Goal: Task Accomplishment & Management: Complete application form

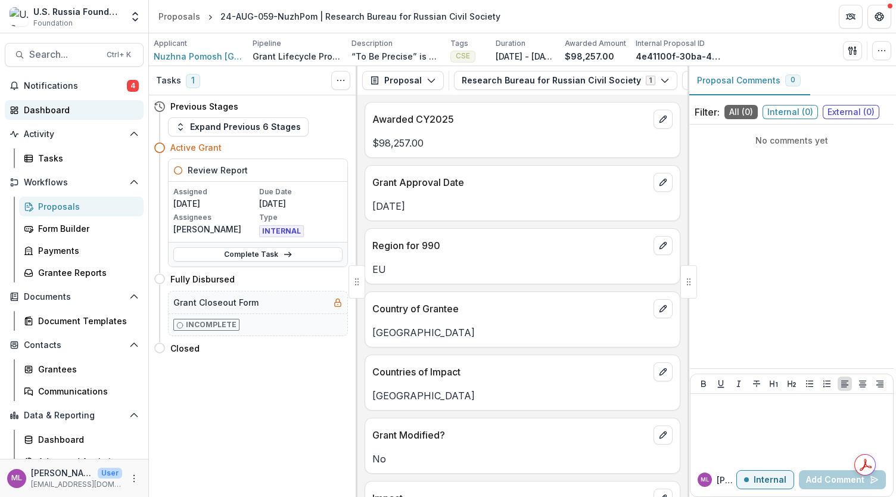
click at [58, 110] on div "Dashboard" at bounding box center [79, 110] width 110 height 13
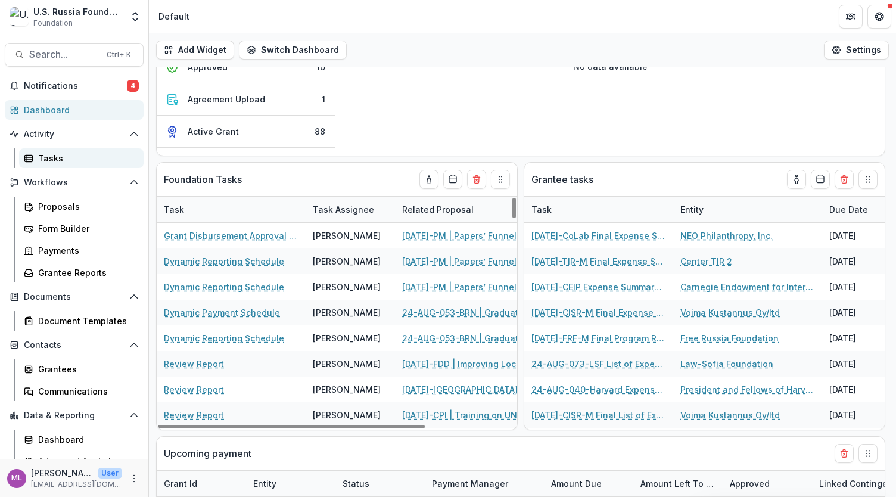
click at [59, 157] on div "Tasks" at bounding box center [86, 158] width 96 height 13
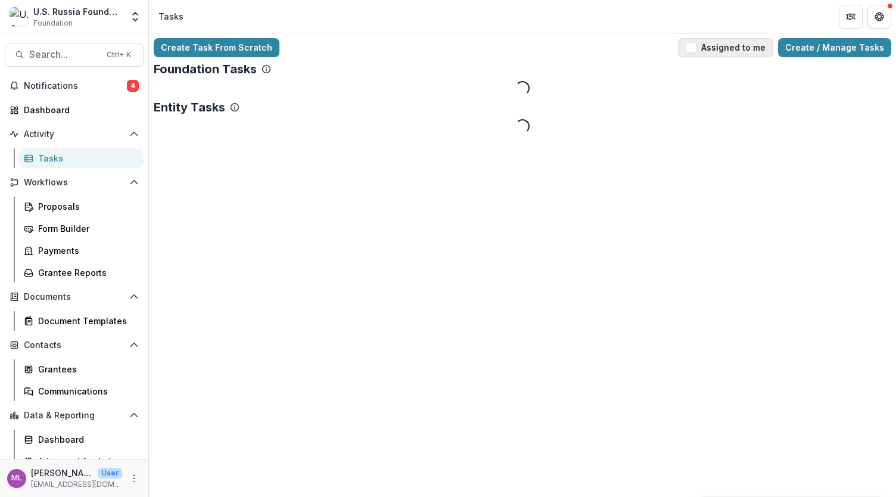
click at [697, 46] on span "button" at bounding box center [691, 47] width 11 height 11
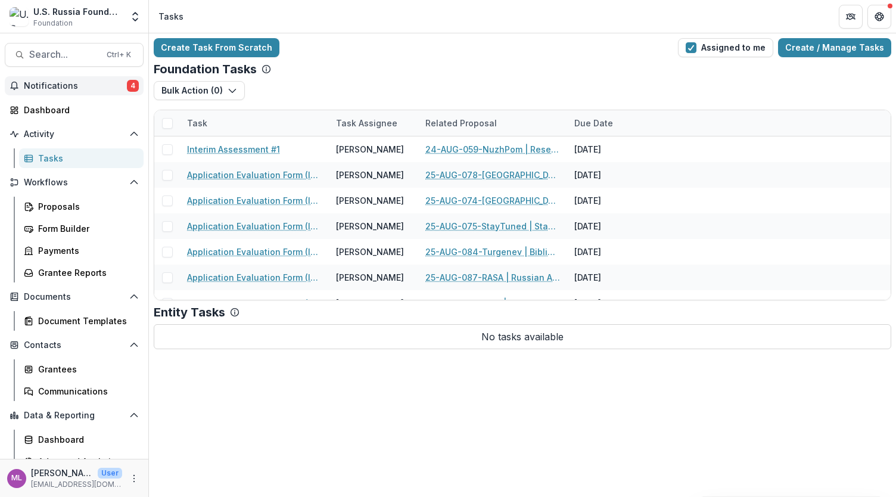
click at [64, 85] on span "Notifications" at bounding box center [75, 86] width 103 height 10
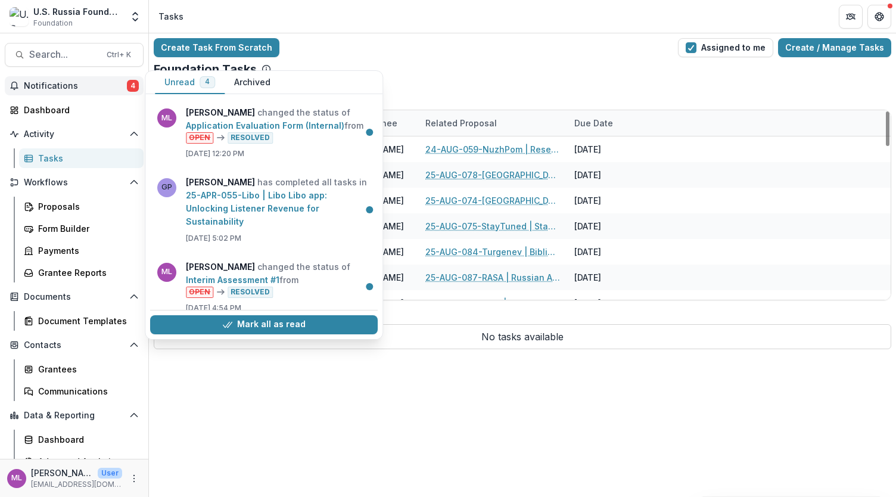
click at [489, 85] on div "Bulk Action ( 0 ) Reporting Schedule Tasks" at bounding box center [523, 95] width 738 height 29
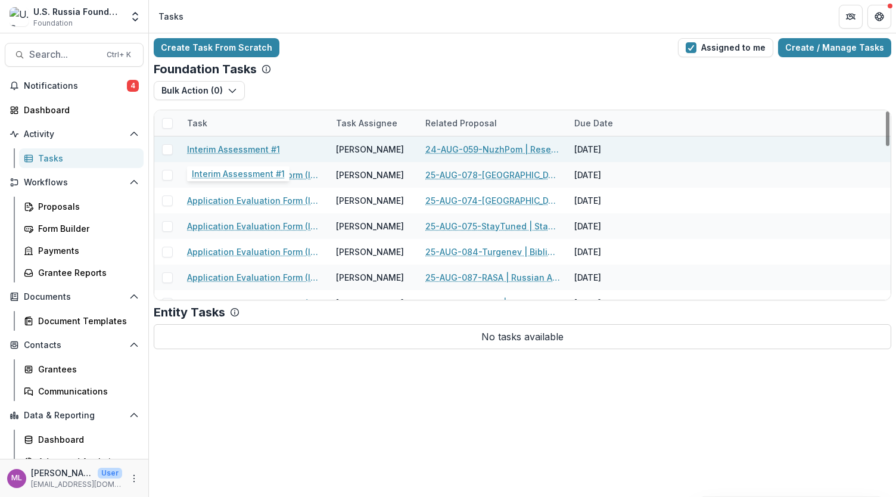
click at [235, 147] on link "Interim Assessment #1" at bounding box center [233, 149] width 93 height 13
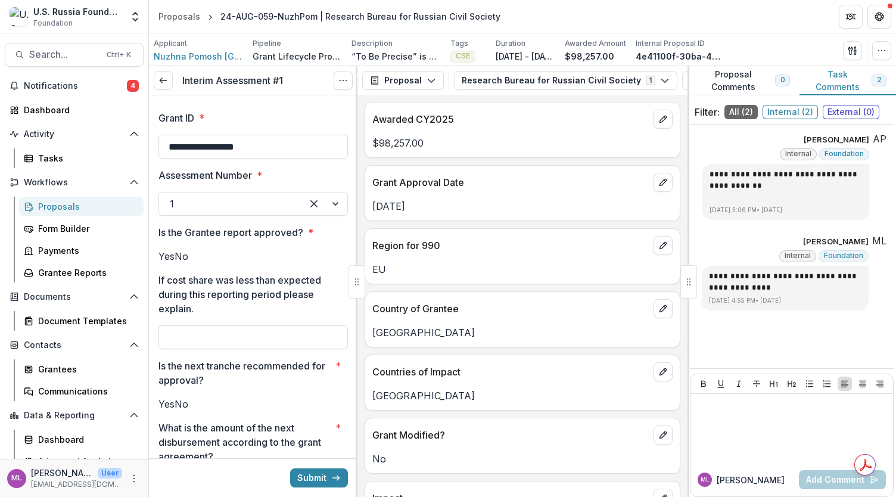
scroll to position [119, 0]
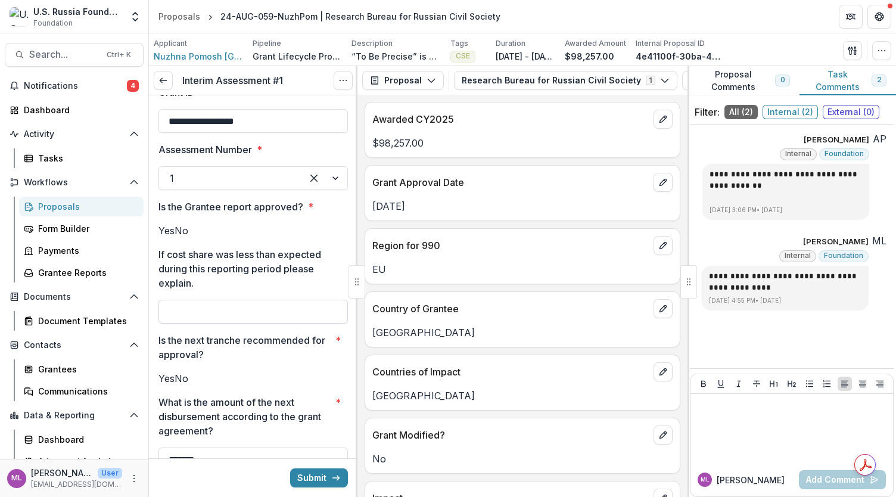
click at [233, 324] on input "If cost share was less than expected during this reporting period please explai…" at bounding box center [252, 312] width 189 height 24
click at [682, 80] on button "View Attached Files" at bounding box center [691, 80] width 19 height 19
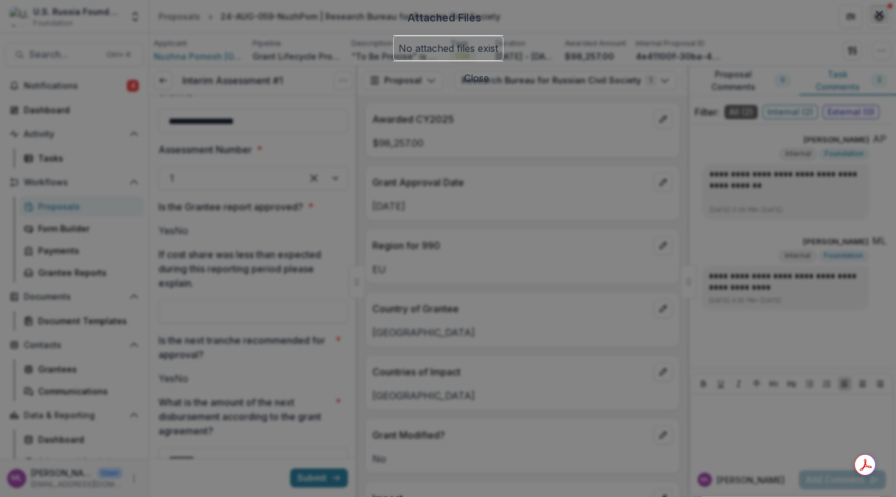
click at [870, 24] on button "Close" at bounding box center [879, 14] width 19 height 19
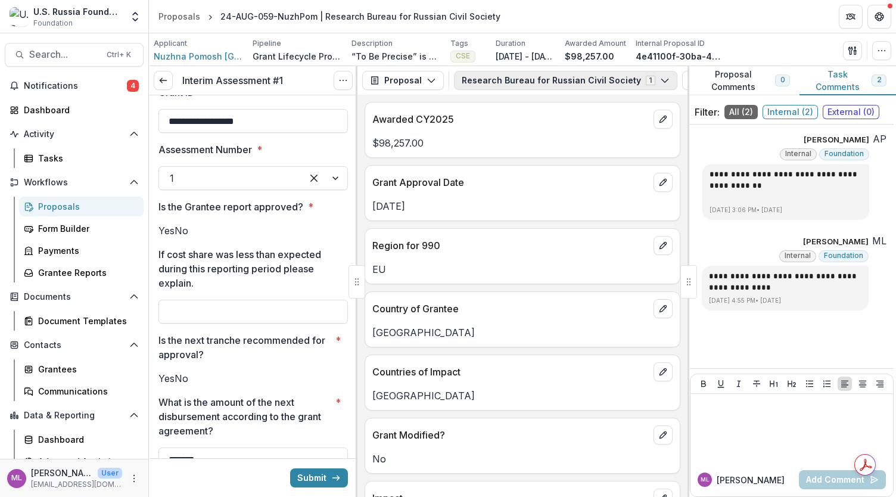
click at [661, 82] on polyline "button" at bounding box center [664, 81] width 7 height 4
click at [413, 76] on button "Proposal" at bounding box center [403, 80] width 82 height 19
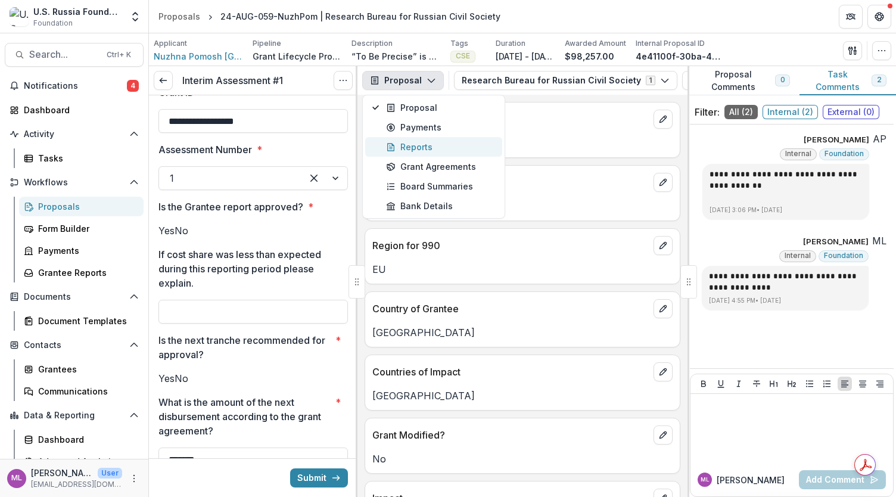
click at [430, 142] on div "Reports" at bounding box center [440, 147] width 109 height 13
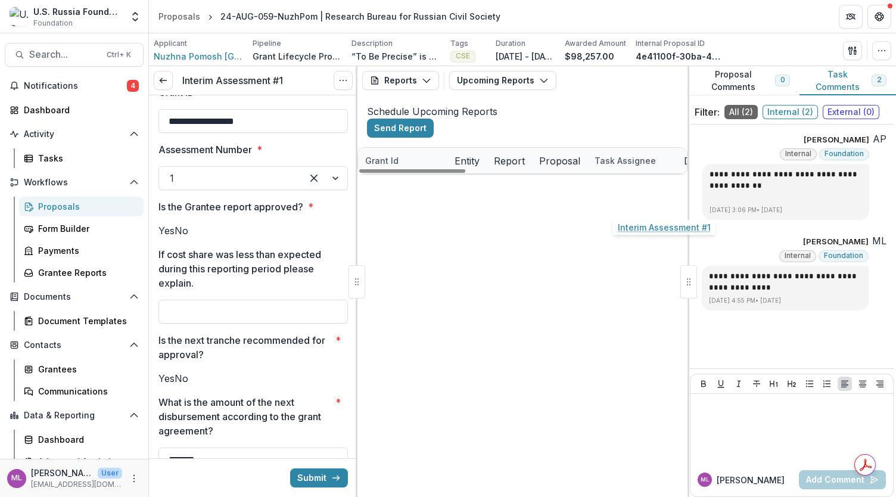
click at [646, 193] on link "Interim Assessment #1" at bounding box center [650, 187] width 93 height 13
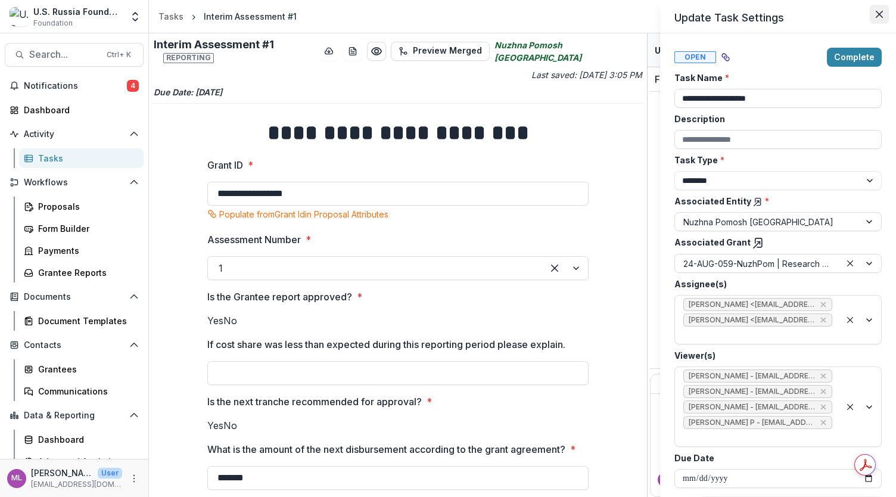
click at [877, 16] on icon "Close" at bounding box center [879, 14] width 7 height 7
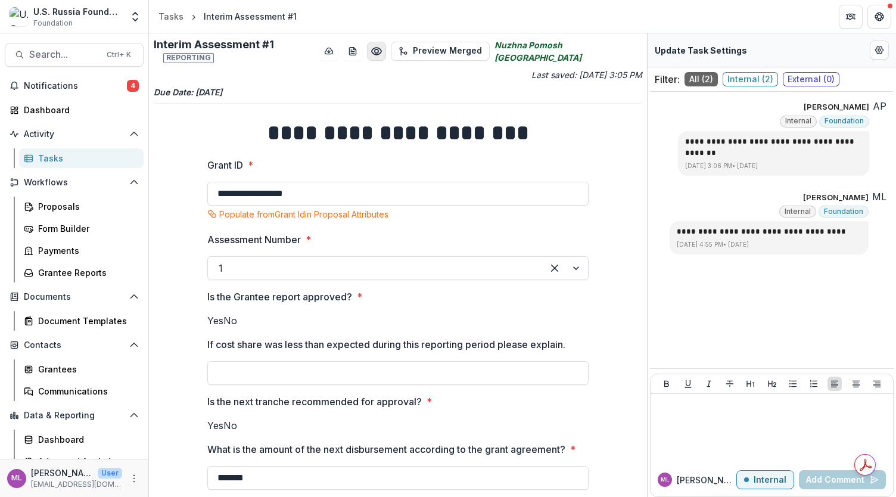
click at [378, 49] on circle "Preview ff7abd10-681d-49de-9dac-fdc13988ca9b.pdf" at bounding box center [377, 51] width 4 height 4
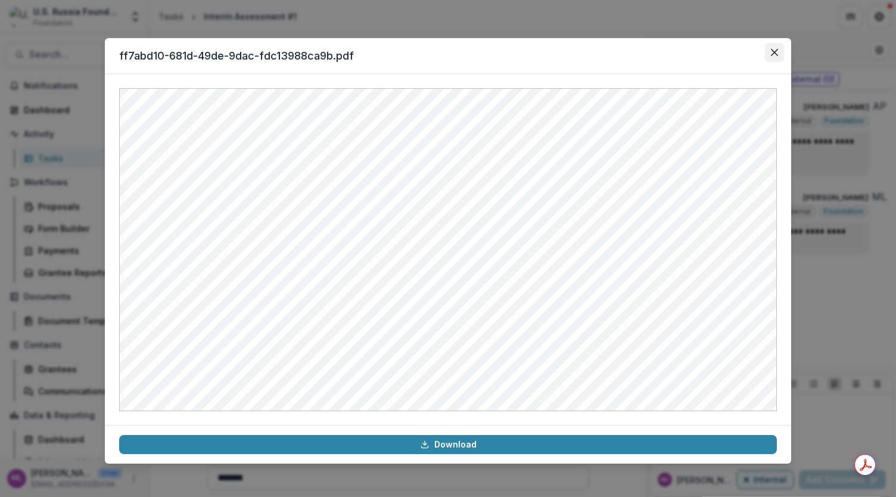
click at [775, 51] on icon "Close" at bounding box center [774, 52] width 7 height 7
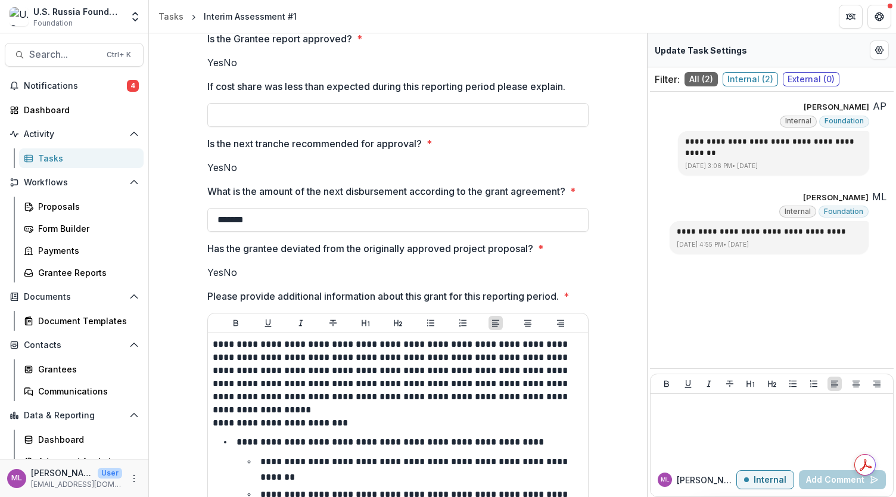
scroll to position [250, 0]
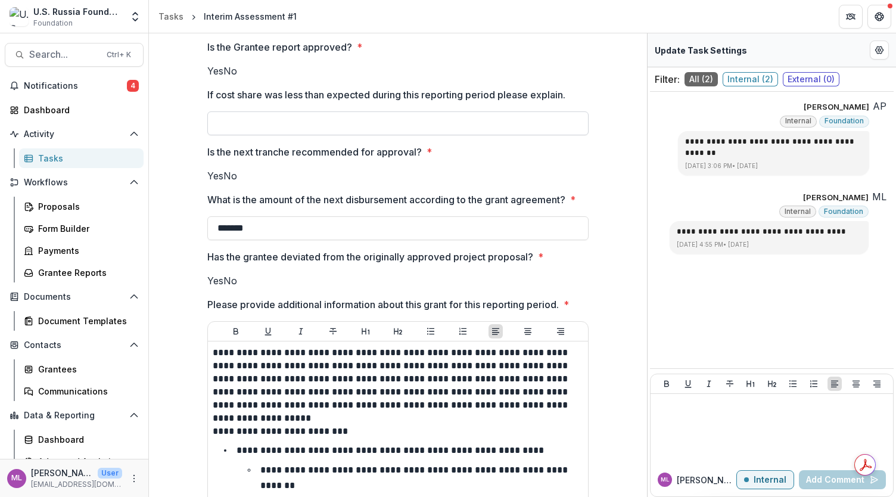
click at [321, 135] on input "If cost share was less than expected during this reporting period please explai…" at bounding box center [397, 123] width 381 height 24
type input "***"
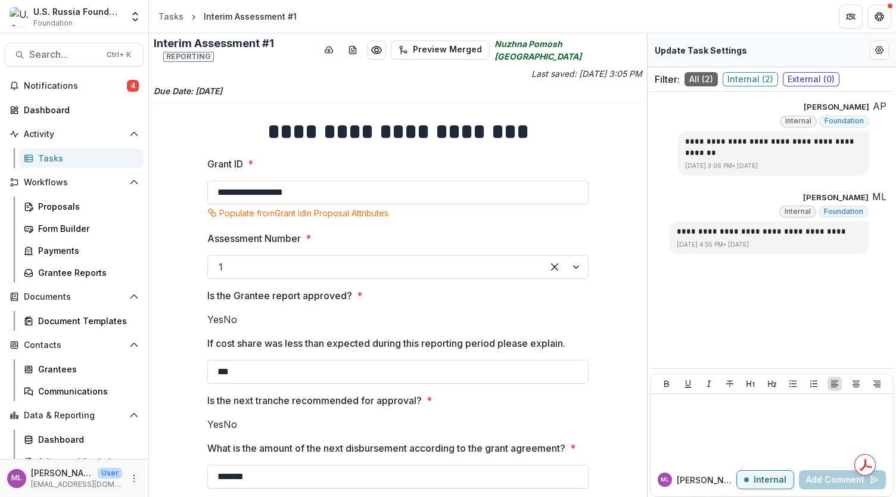
scroll to position [0, 0]
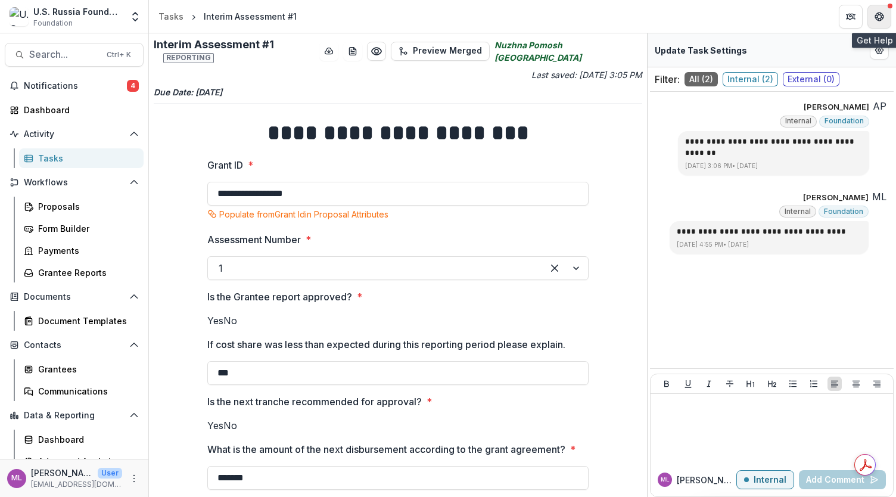
click at [877, 14] on icon "Get Help" at bounding box center [880, 17] width 10 height 10
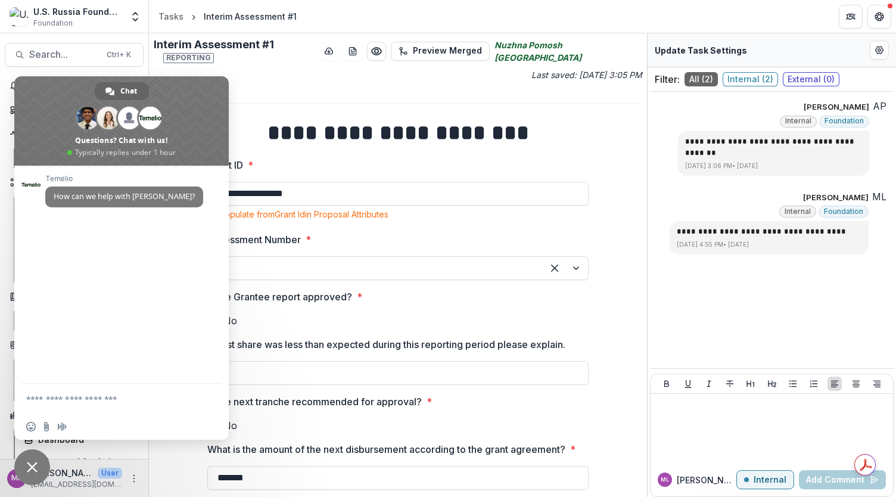
click at [396, 232] on label "Assessment Number *" at bounding box center [394, 239] width 374 height 14
click at [222, 261] on input "Assessment Number *" at bounding box center [220, 268] width 3 height 14
click at [353, 128] on h1 "**********" at bounding box center [397, 133] width 381 height 30
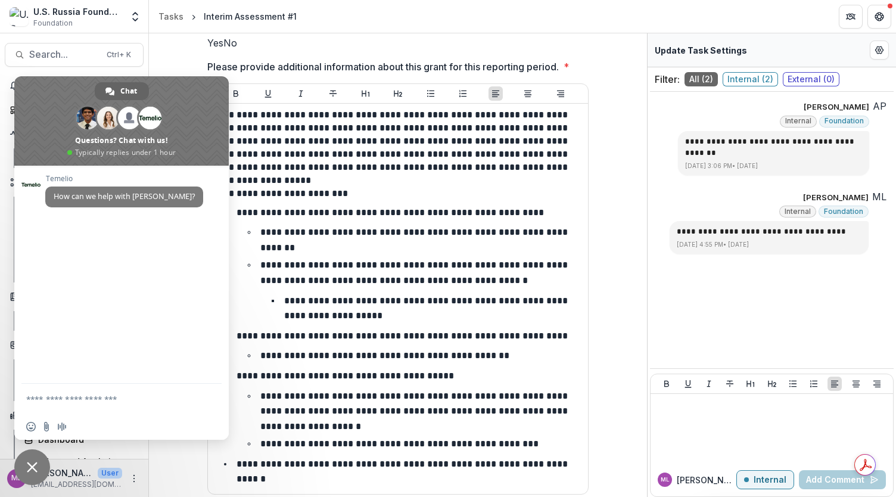
scroll to position [548, 0]
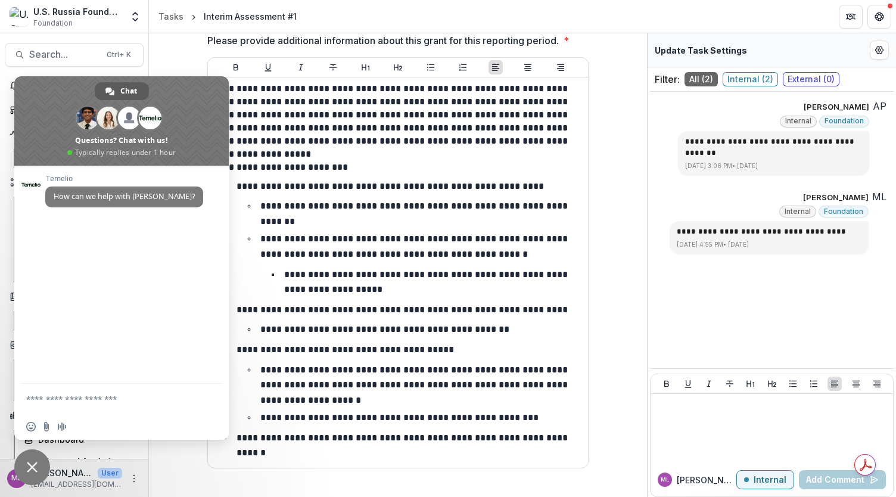
click at [119, 95] on link "Chat" at bounding box center [122, 91] width 54 height 18
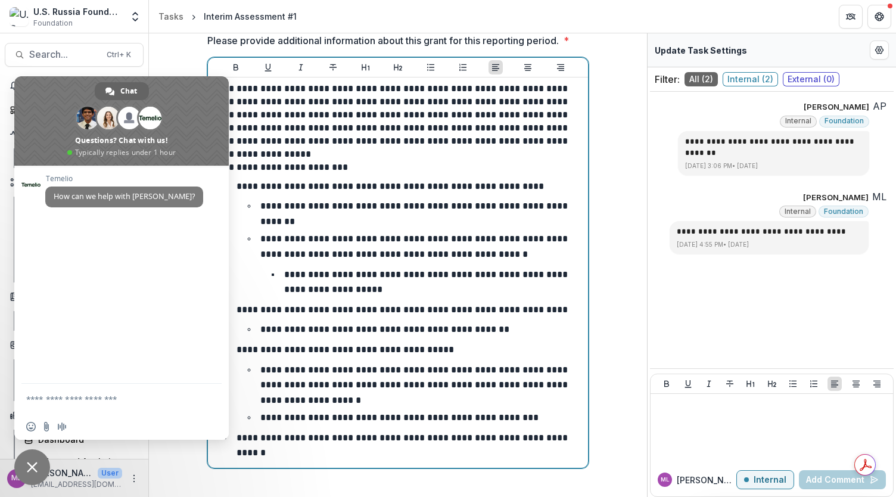
click at [369, 174] on p "**********" at bounding box center [398, 167] width 371 height 13
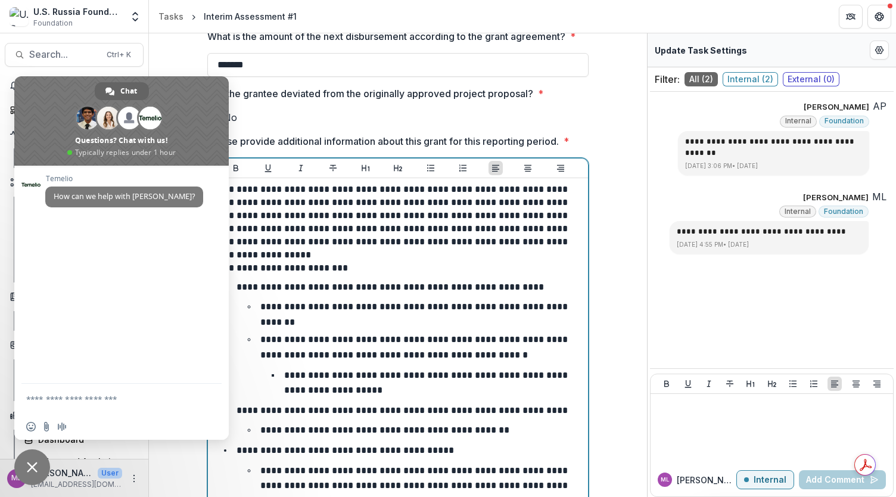
scroll to position [250, 0]
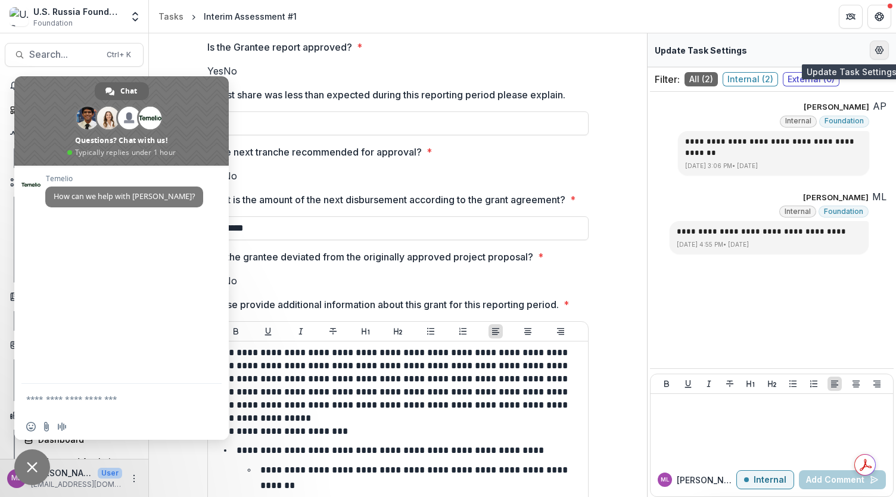
click at [877, 45] on icon "Edit Form Settings" at bounding box center [880, 50] width 10 height 10
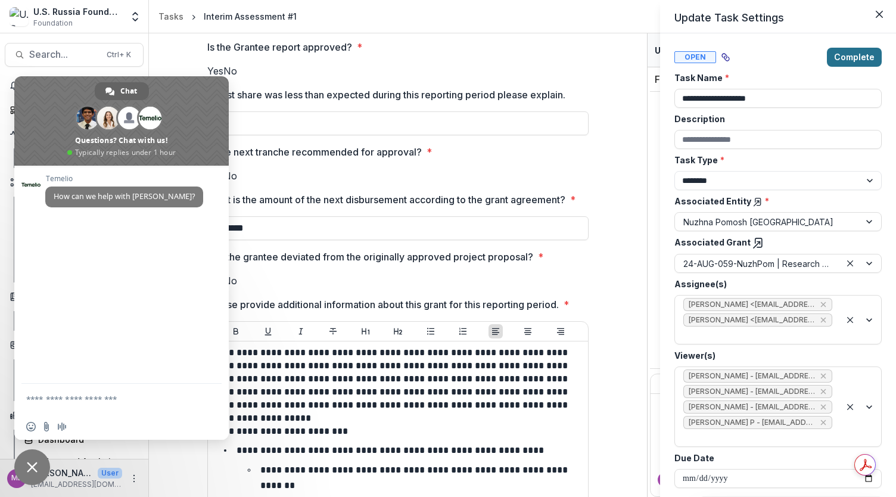
click at [859, 59] on button "Complete" at bounding box center [854, 57] width 55 height 19
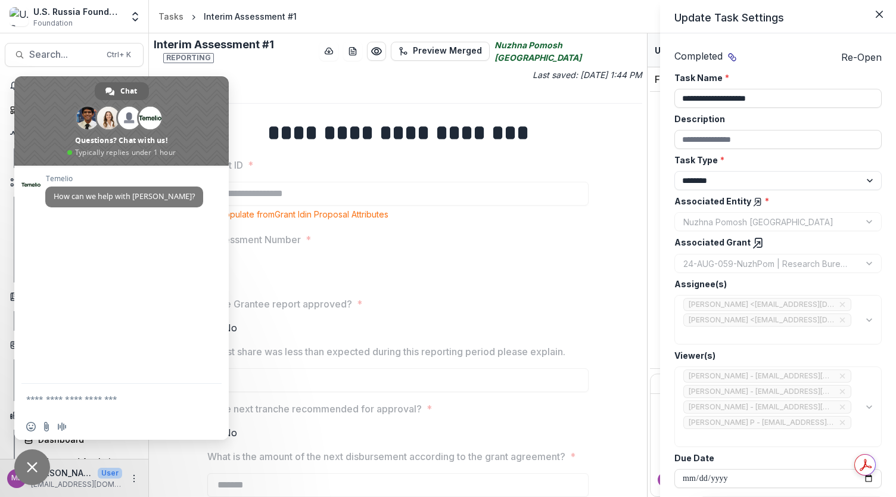
click at [147, 150] on span at bounding box center [121, 120] width 215 height 89
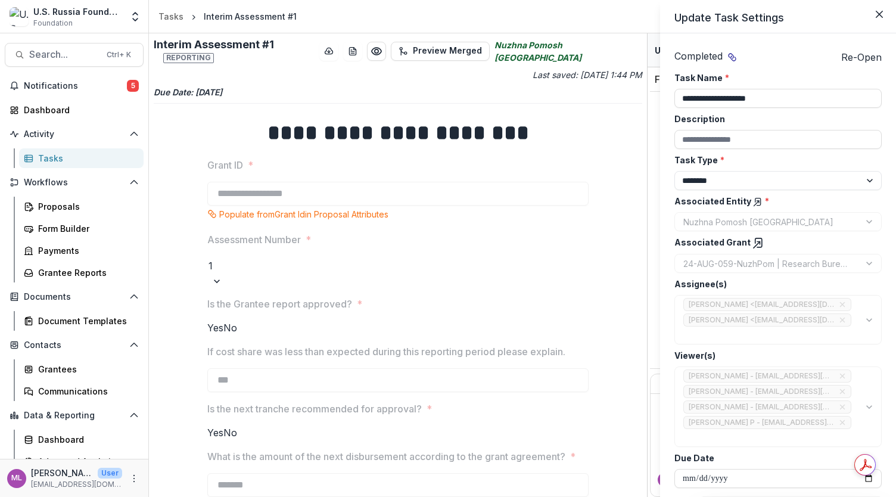
click at [52, 156] on div "**********" at bounding box center [448, 248] width 896 height 497
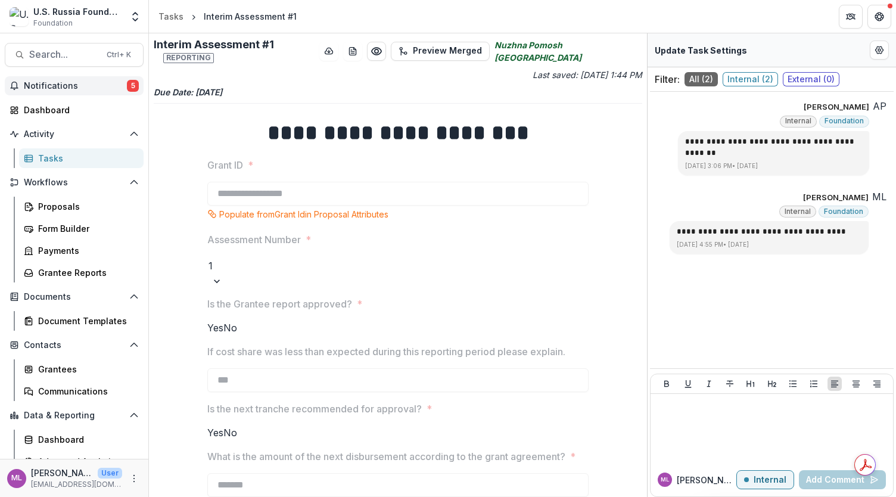
click at [108, 88] on span "Notifications" at bounding box center [75, 86] width 103 height 10
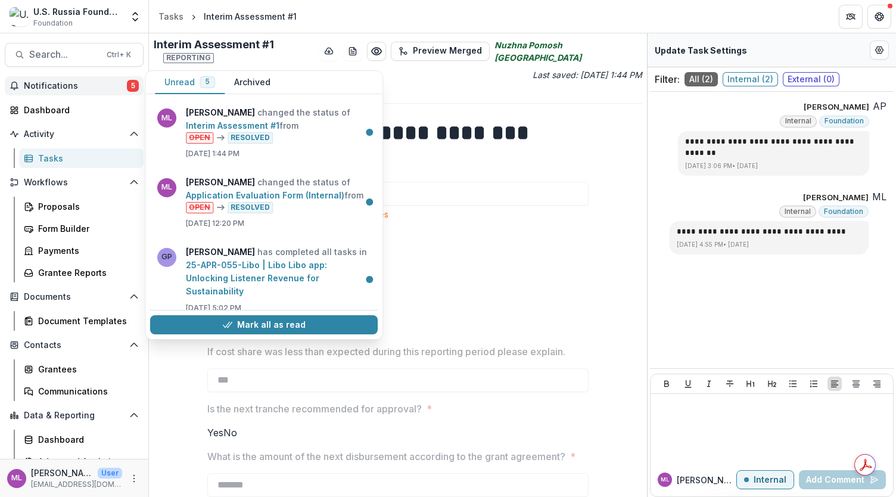
click at [67, 90] on span "Notifications" at bounding box center [75, 86] width 103 height 10
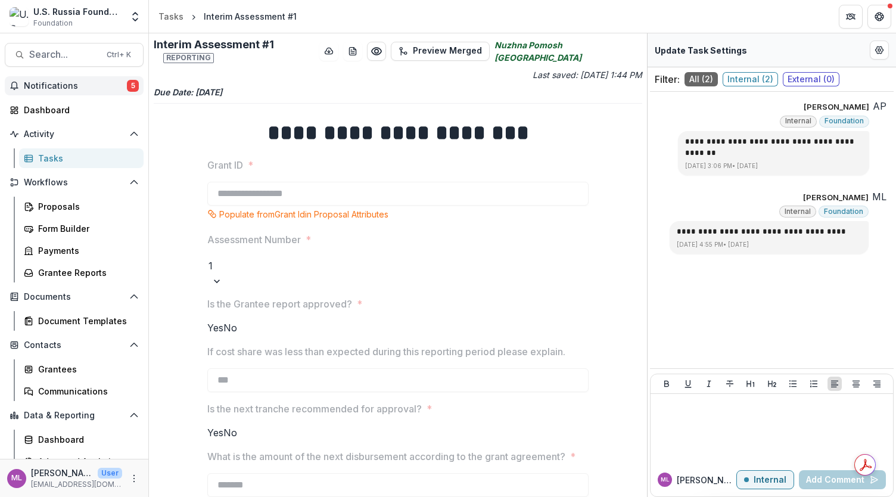
click at [67, 89] on span "Notifications" at bounding box center [75, 86] width 103 height 10
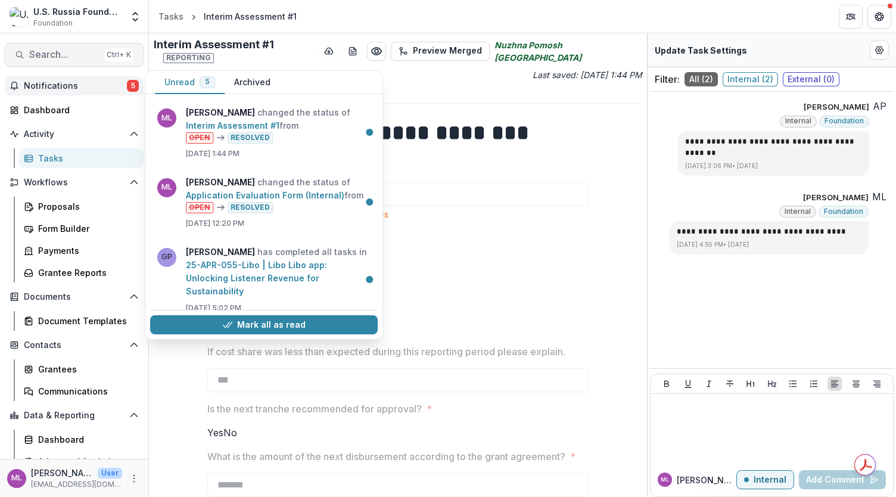
click at [72, 55] on span "Search..." at bounding box center [64, 54] width 70 height 11
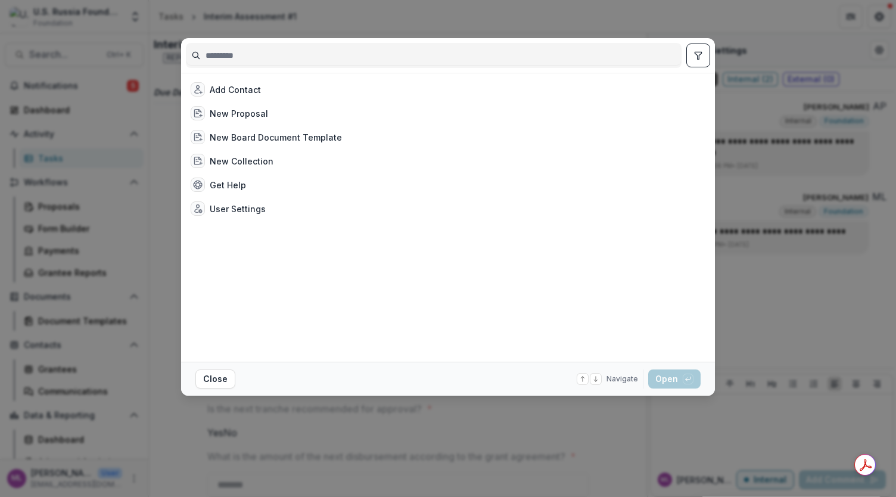
click at [71, 55] on div "Add Contact New Proposal New Board Document Template New Collection Get Help Us…" at bounding box center [448, 248] width 896 height 497
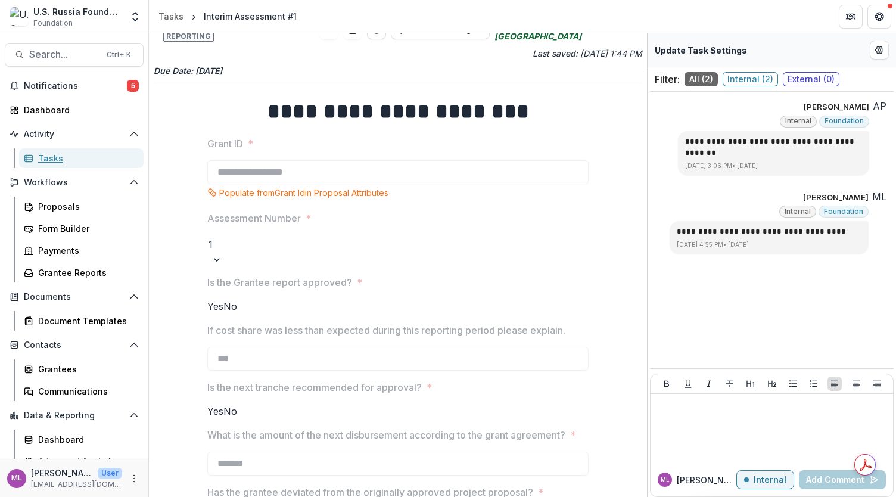
scroll to position [0, 0]
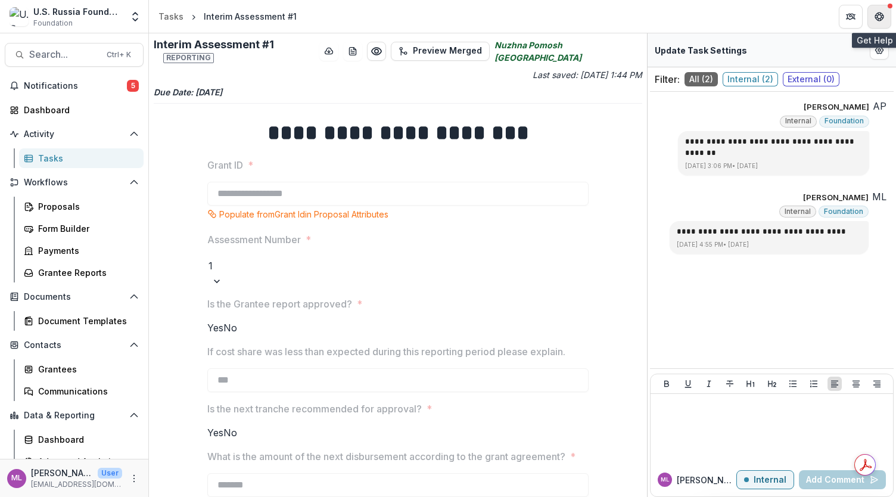
click at [878, 11] on button "Get Help" at bounding box center [880, 17] width 24 height 24
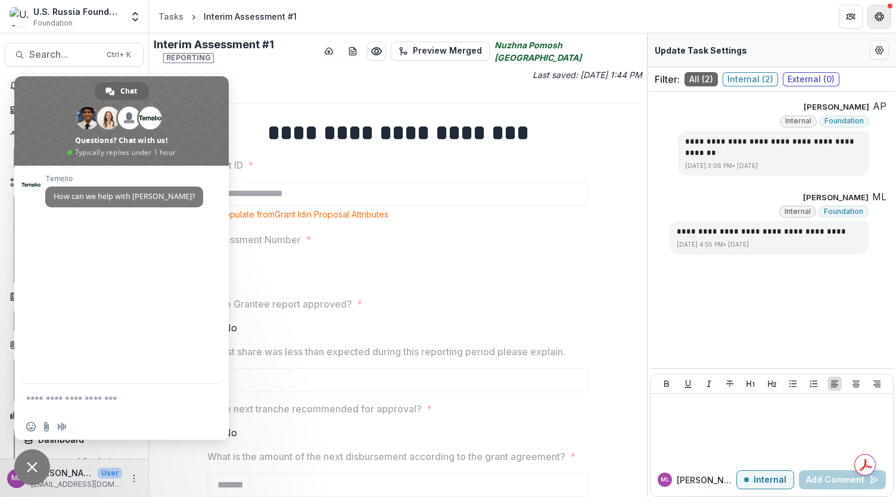
click at [877, 13] on icon "Get Help" at bounding box center [880, 17] width 10 height 10
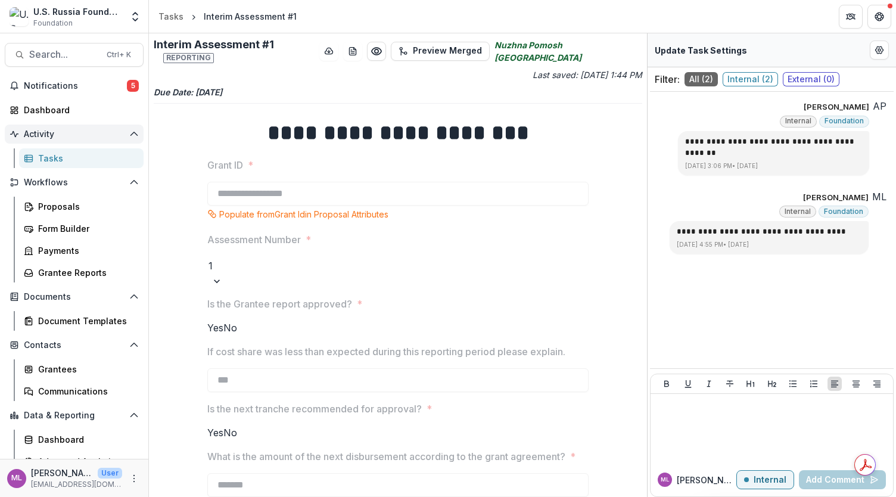
click at [49, 136] on span "Activity" at bounding box center [74, 134] width 101 height 10
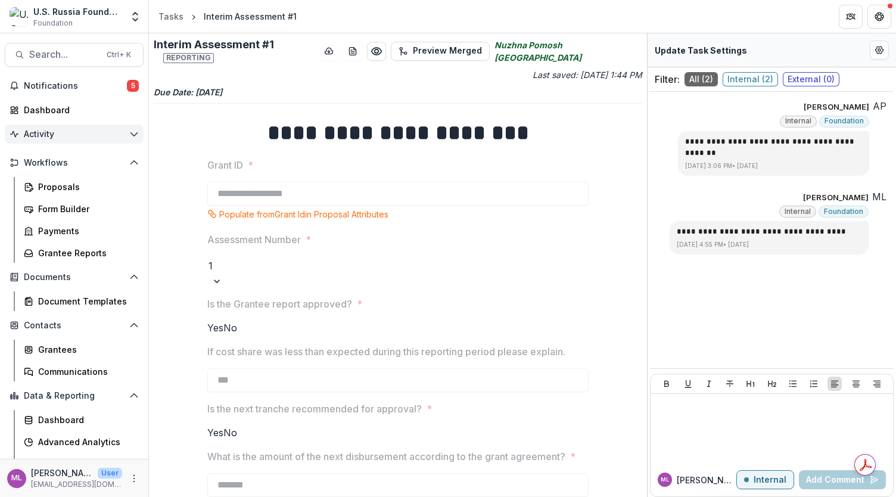
click at [50, 135] on span "Activity" at bounding box center [74, 134] width 101 height 10
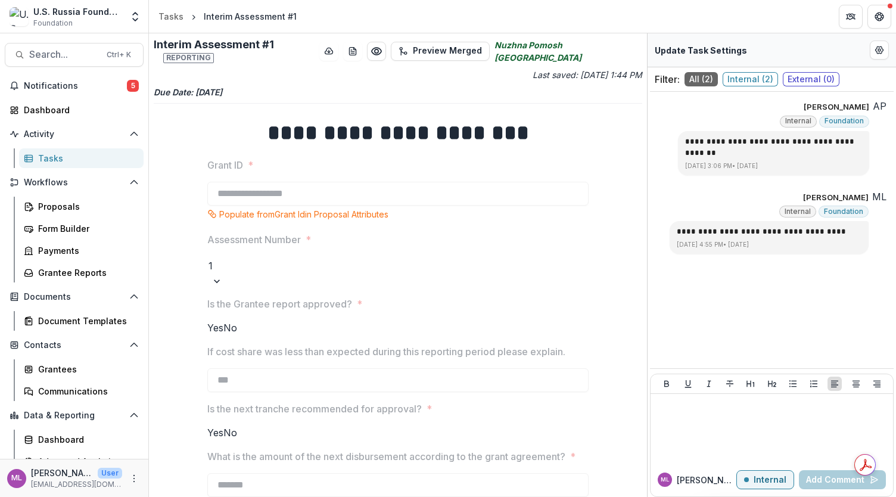
click at [48, 154] on div "Tasks" at bounding box center [86, 158] width 96 height 13
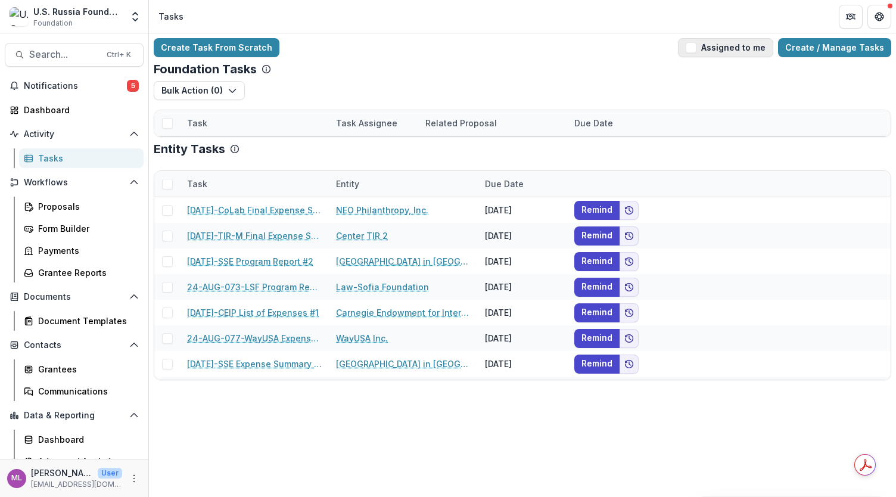
click at [691, 49] on button "Assigned to me" at bounding box center [725, 47] width 95 height 19
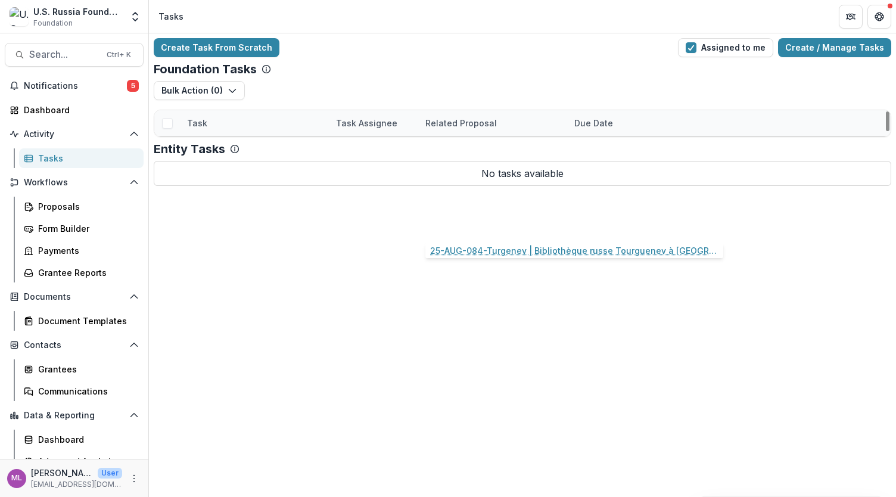
click at [489, 225] on link "25-AUG-084-Turgenev | Bibliothèque russe Tourguenev à [GEOGRAPHIC_DATA] - 2025 …" at bounding box center [492, 226] width 135 height 13
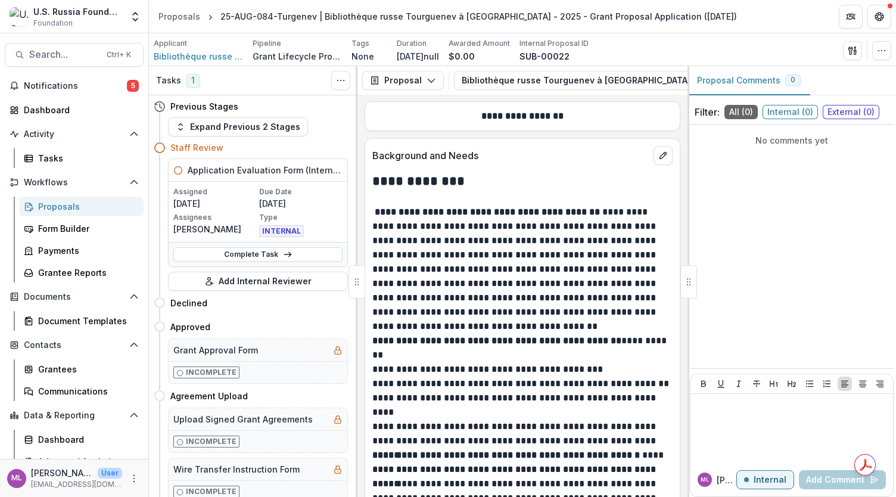
scroll to position [1907, 0]
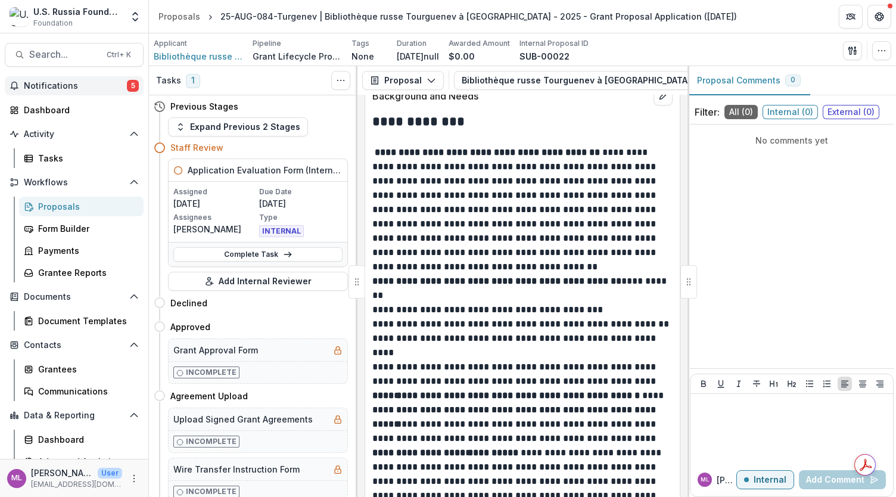
click at [95, 89] on span "Notifications" at bounding box center [75, 86] width 103 height 10
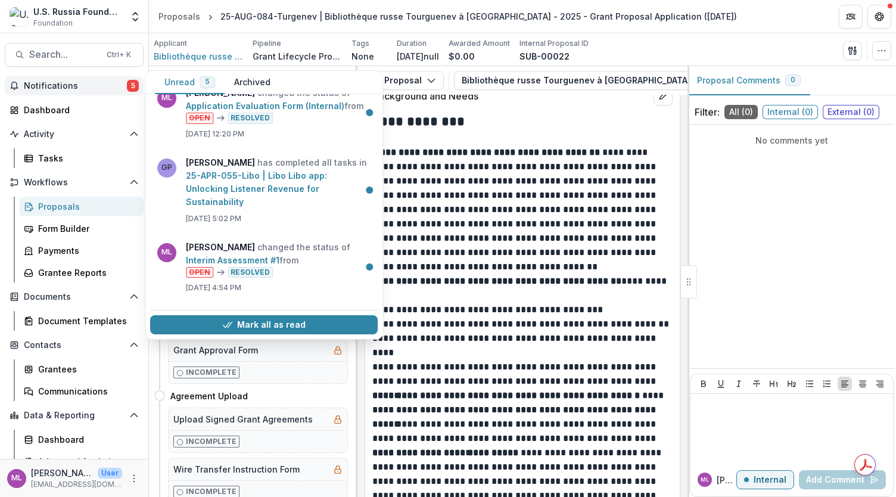
scroll to position [91, 0]
click at [818, 225] on div "No comments yet" at bounding box center [792, 246] width 204 height 234
click at [544, 293] on p "**********" at bounding box center [520, 331] width 297 height 114
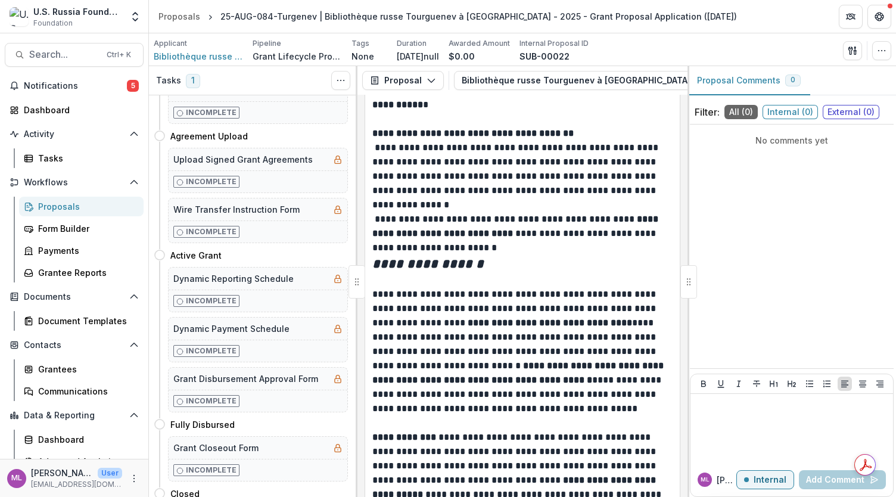
scroll to position [4425, 0]
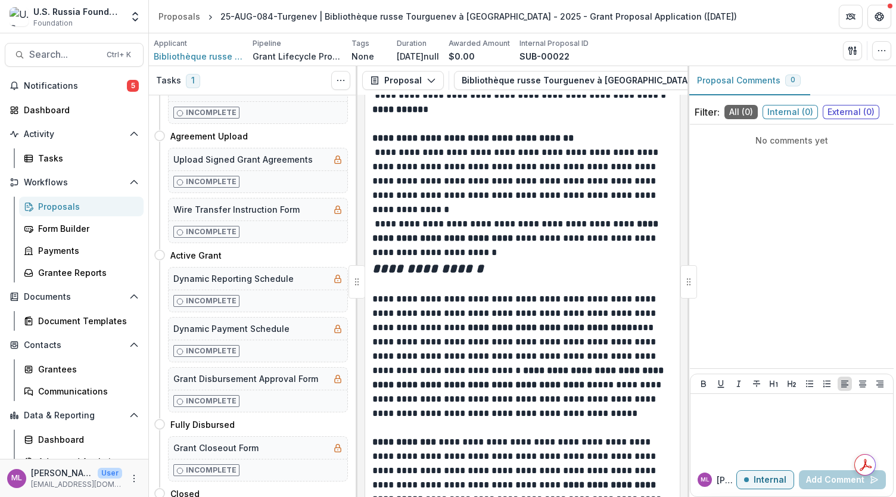
click at [362, 279] on div at bounding box center [357, 281] width 17 height 33
click at [434, 78] on icon "button" at bounding box center [432, 81] width 10 height 10
